Goal: Find specific page/section: Find specific page/section

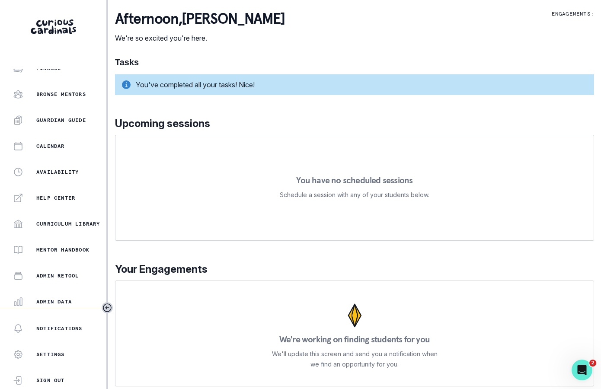
scroll to position [141, 0]
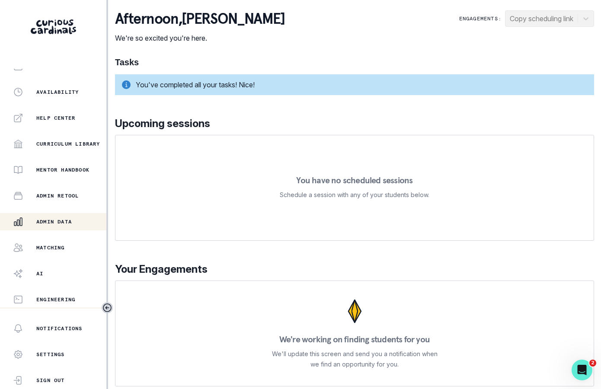
click at [80, 217] on div "Admin Data" at bounding box center [59, 222] width 93 height 10
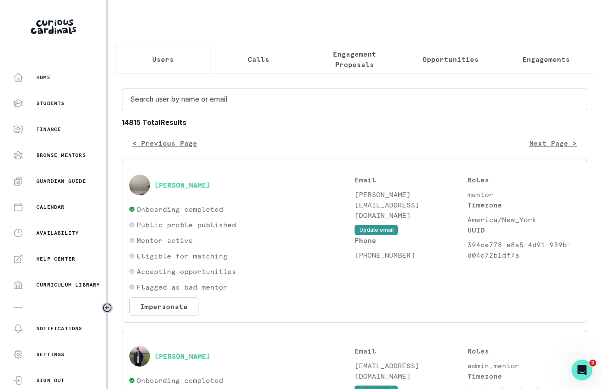
click at [358, 51] on p "Engagement Proposals" at bounding box center [354, 59] width 81 height 21
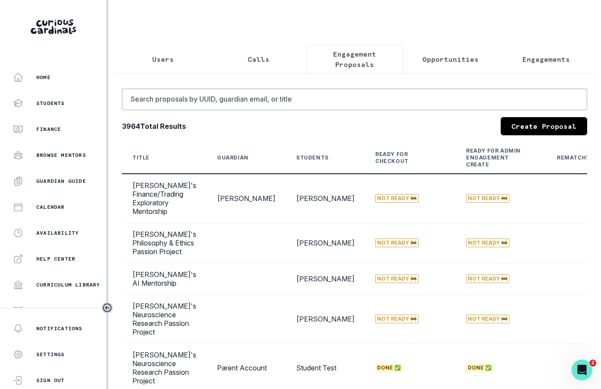
click at [275, 86] on div "Search proposals by UUID, guardian email, or title 3964 Total Results Create Pr…" at bounding box center [354, 343] width 479 height 540
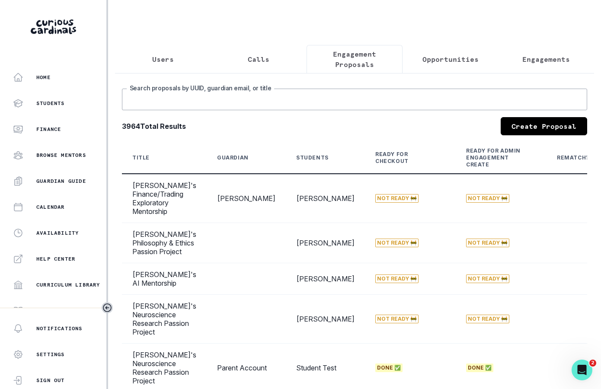
click at [276, 97] on input "Search proposals by UUID, guardian email, or title" at bounding box center [354, 100] width 465 height 22
type input "[PERSON_NAME]"
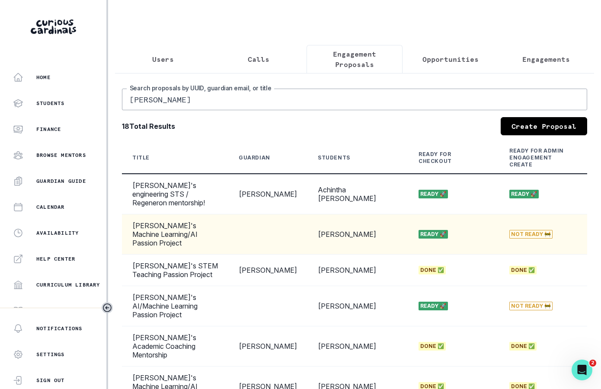
scroll to position [0, 176]
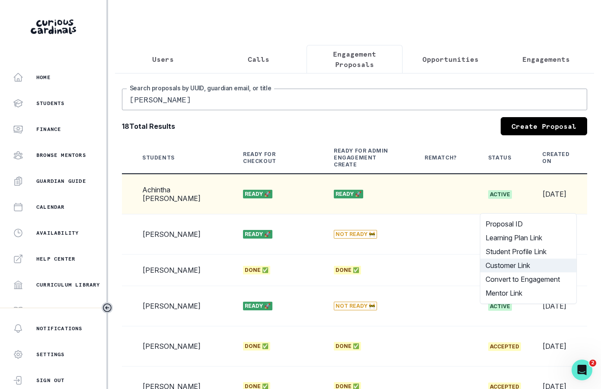
click at [538, 262] on button "Customer Link" at bounding box center [528, 266] width 96 height 14
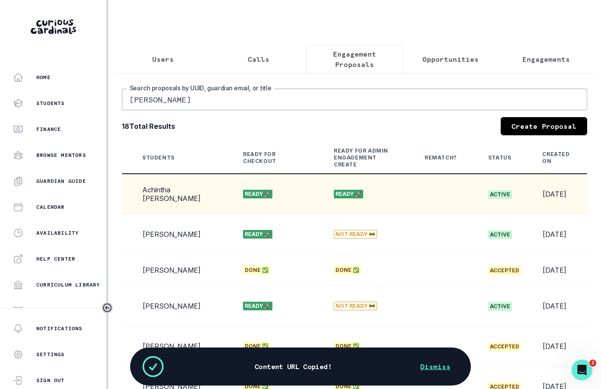
scroll to position [0, 0]
